Goal: Find specific page/section

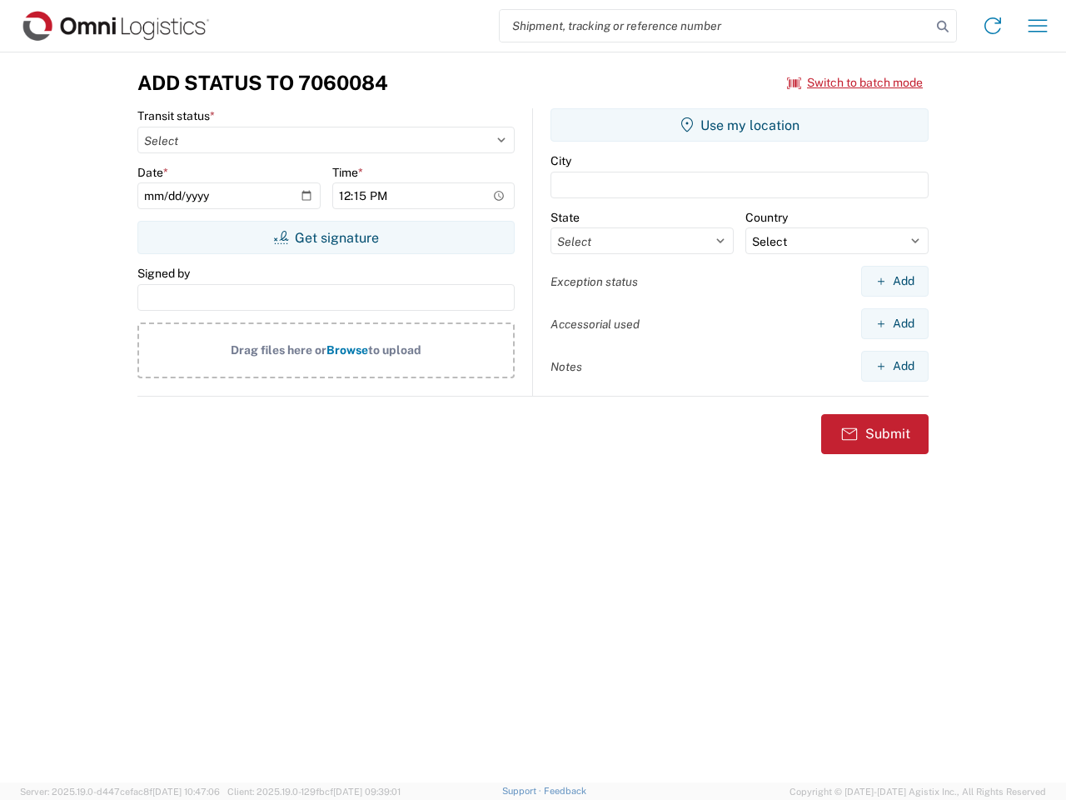
click at [716, 26] on input "search" at bounding box center [715, 26] width 431 height 32
click at [943, 27] on icon at bounding box center [942, 26] width 23 height 23
click at [993, 26] on icon at bounding box center [993, 25] width 27 height 27
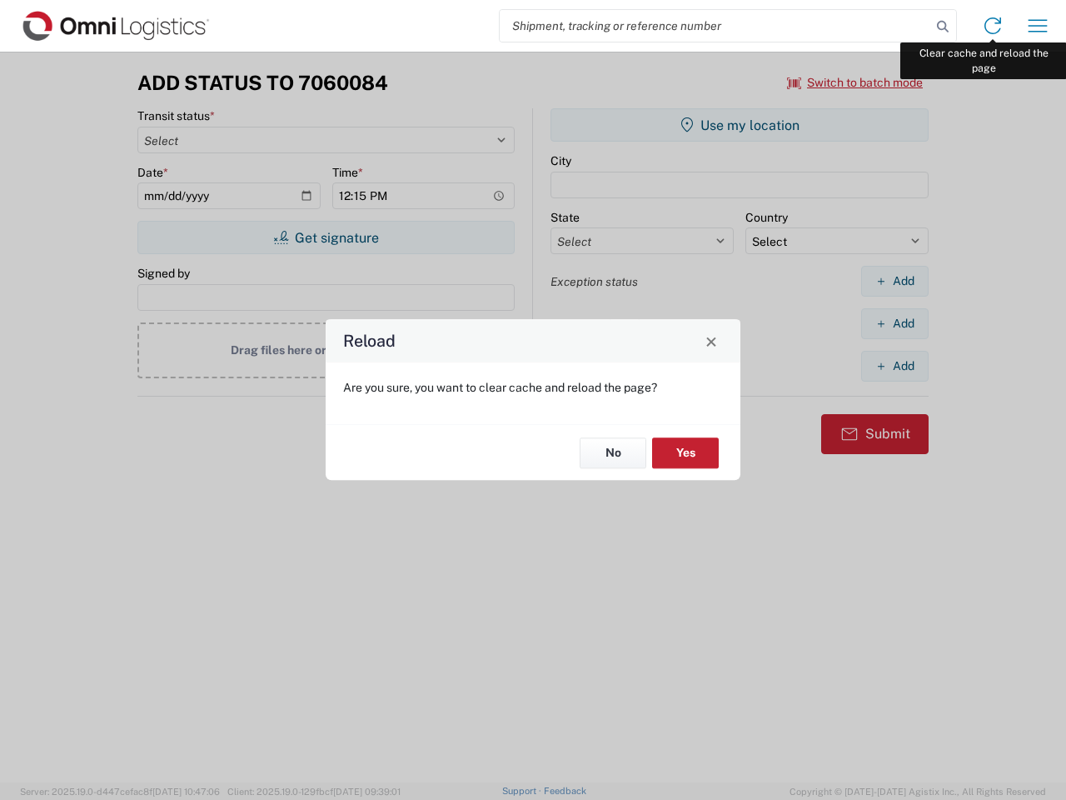
click at [1038, 26] on div "Reload Are you sure, you want to clear cache and reload the page? No Yes" at bounding box center [533, 400] width 1066 height 800
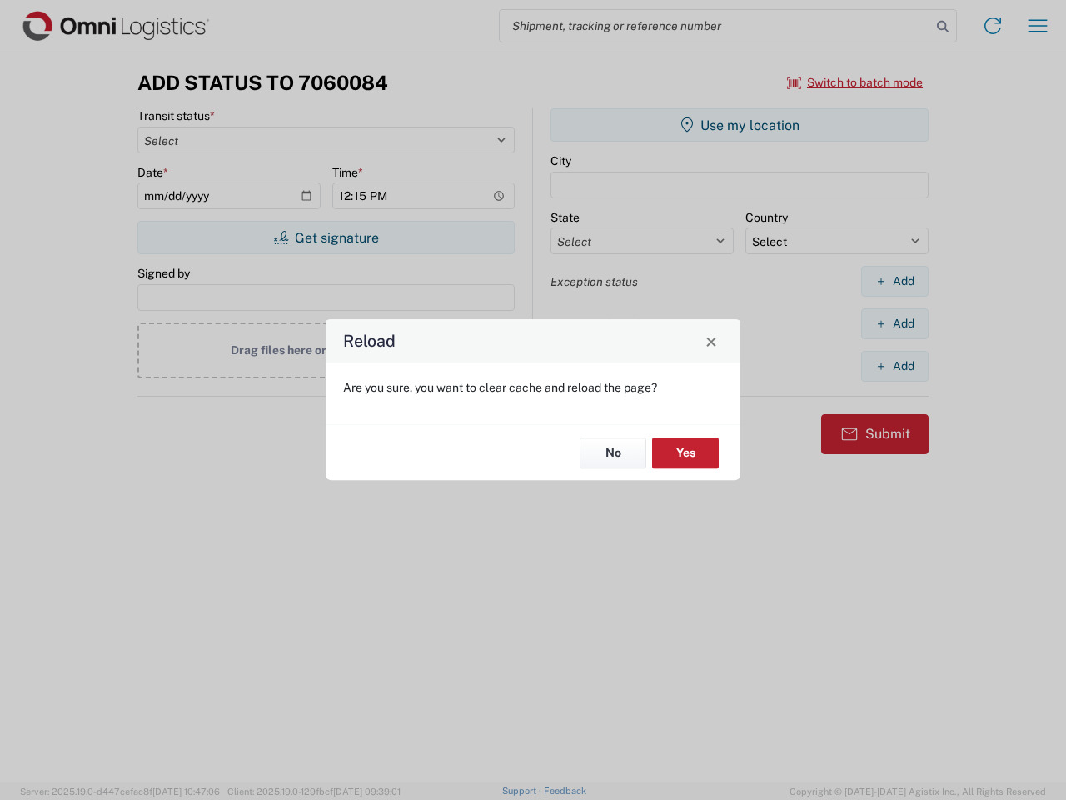
click at [855, 82] on div "Reload Are you sure, you want to clear cache and reload the page? No Yes" at bounding box center [533, 400] width 1066 height 800
click at [326, 237] on div "Reload Are you sure, you want to clear cache and reload the page? No Yes" at bounding box center [533, 400] width 1066 height 800
click at [740, 125] on div "Reload Are you sure, you want to clear cache and reload the page? No Yes" at bounding box center [533, 400] width 1066 height 800
click at [895, 281] on div "Reload Are you sure, you want to clear cache and reload the page? No Yes" at bounding box center [533, 400] width 1066 height 800
click at [895, 323] on div "Reload Are you sure, you want to clear cache and reload the page? No Yes" at bounding box center [533, 400] width 1066 height 800
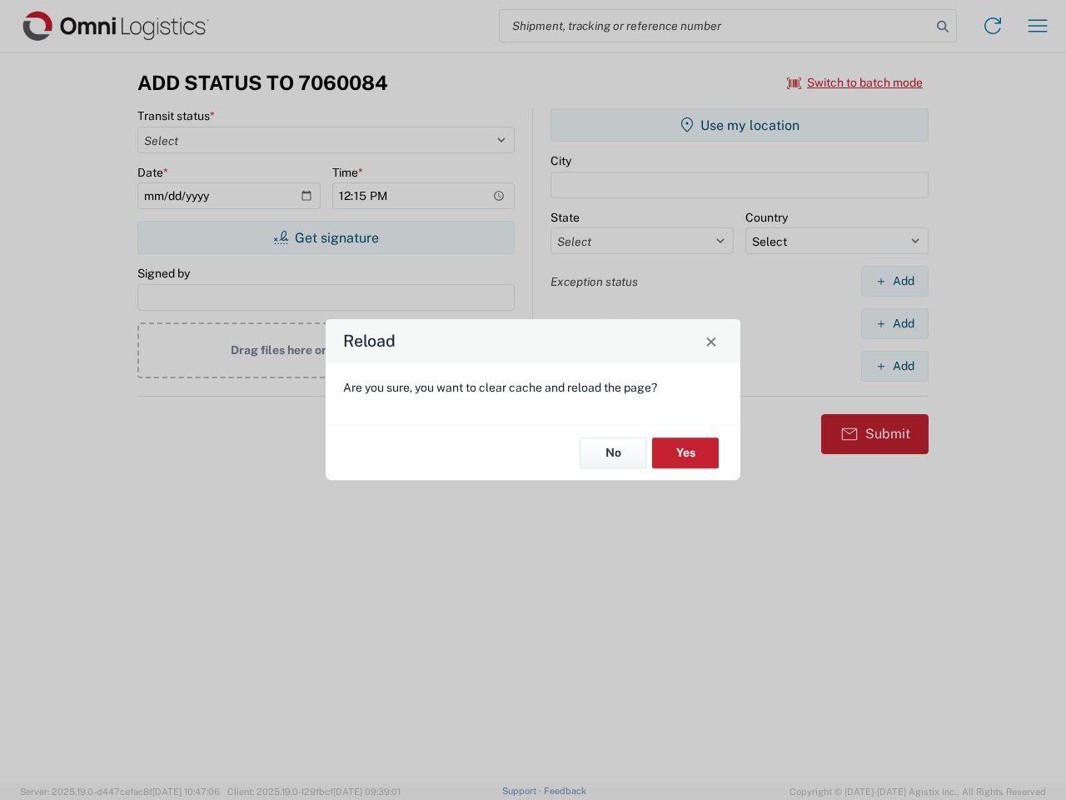
click at [895, 366] on div "Reload Are you sure, you want to clear cache and reload the page? No Yes" at bounding box center [533, 400] width 1066 height 800
